Goal: Task Accomplishment & Management: Use online tool/utility

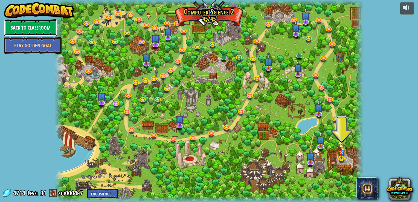
click at [35, 25] on link "Back to Classroom" at bounding box center [30, 27] width 53 height 16
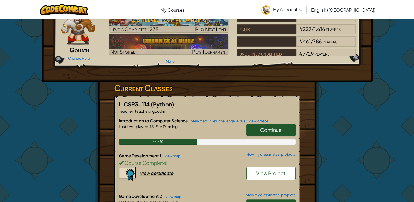
scroll to position [82, 0]
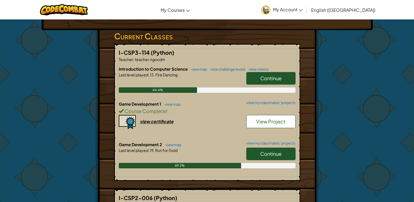
click at [261, 150] on span "Continue" at bounding box center [270, 153] width 21 height 6
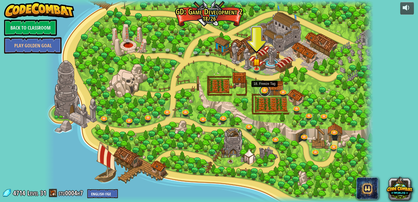
click at [260, 92] on link at bounding box center [264, 90] width 11 height 11
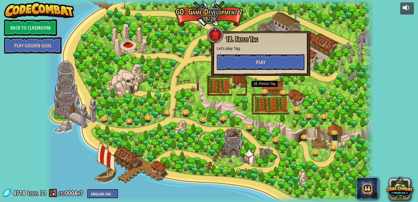
click at [259, 58] on button "Play" at bounding box center [260, 62] width 88 height 16
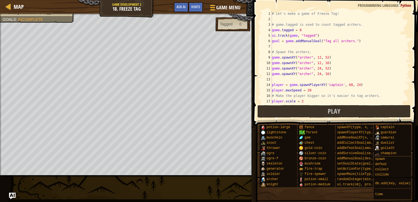
click at [4, 6] on div "Map Game Development 2 18. Freeze Tag Game Menu Done Hints Ask AI" at bounding box center [126, 7] width 253 height 14
click at [8, 7] on div at bounding box center [8, 6] width 7 height 7
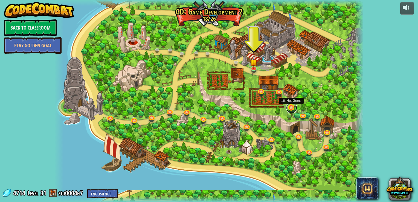
click at [293, 108] on link at bounding box center [291, 107] width 11 height 11
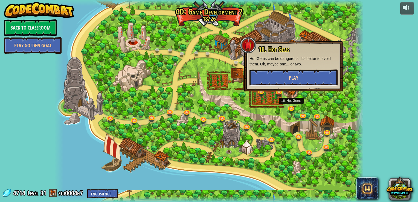
click at [298, 78] on button "Play" at bounding box center [293, 77] width 88 height 16
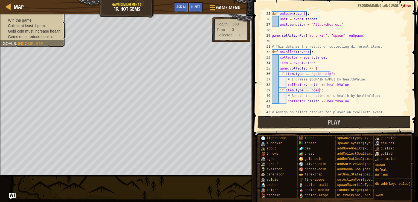
scroll to position [131, 0]
